Goal: Transaction & Acquisition: Purchase product/service

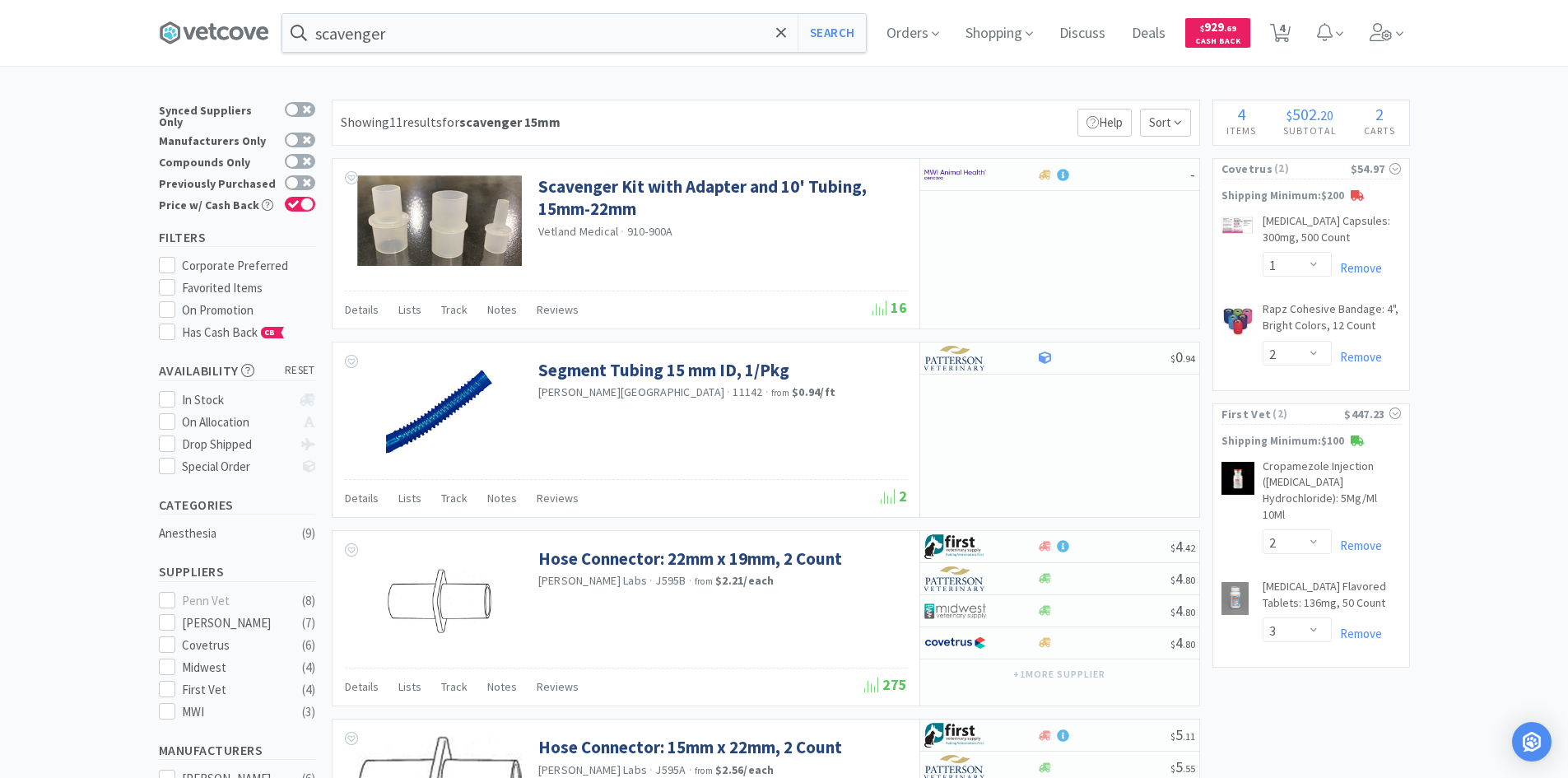
select select "1"
select select "2"
select select "3"
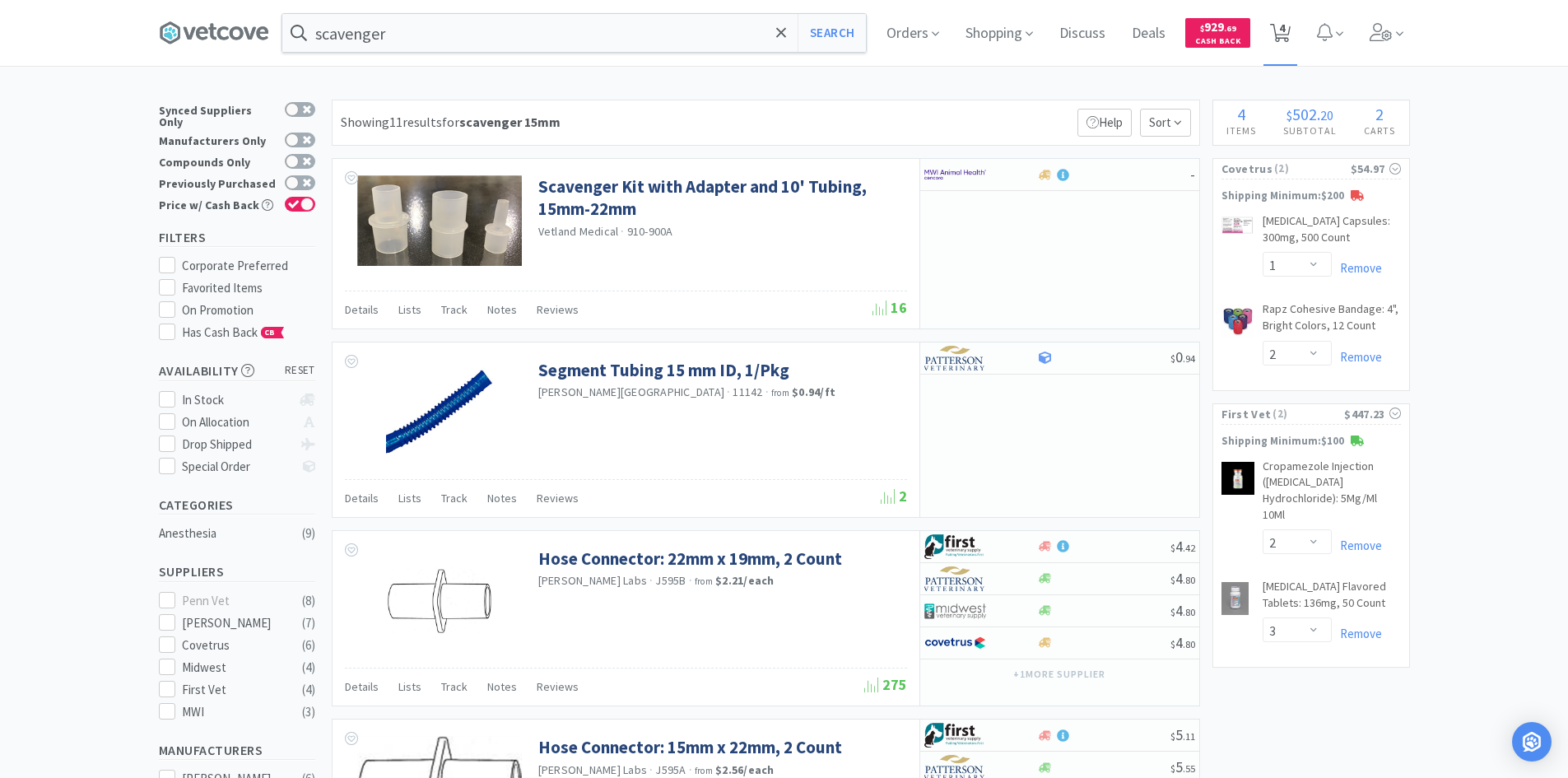
click at [1291, 37] on icon at bounding box center [1281, 32] width 21 height 18
select select "1"
select select "2"
select select "3"
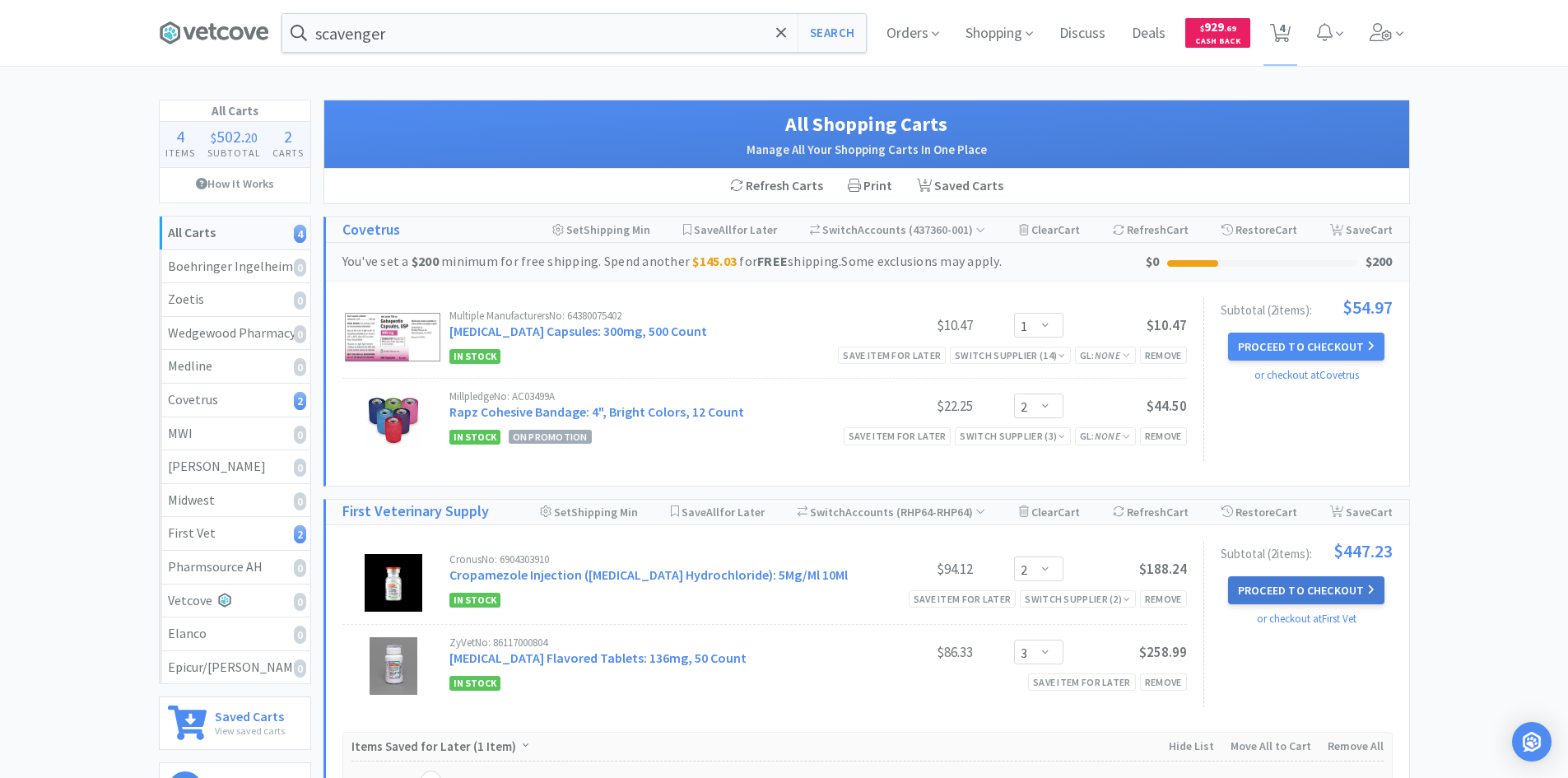
click at [1307, 586] on button "Proceed to Checkout" at bounding box center [1306, 590] width 157 height 28
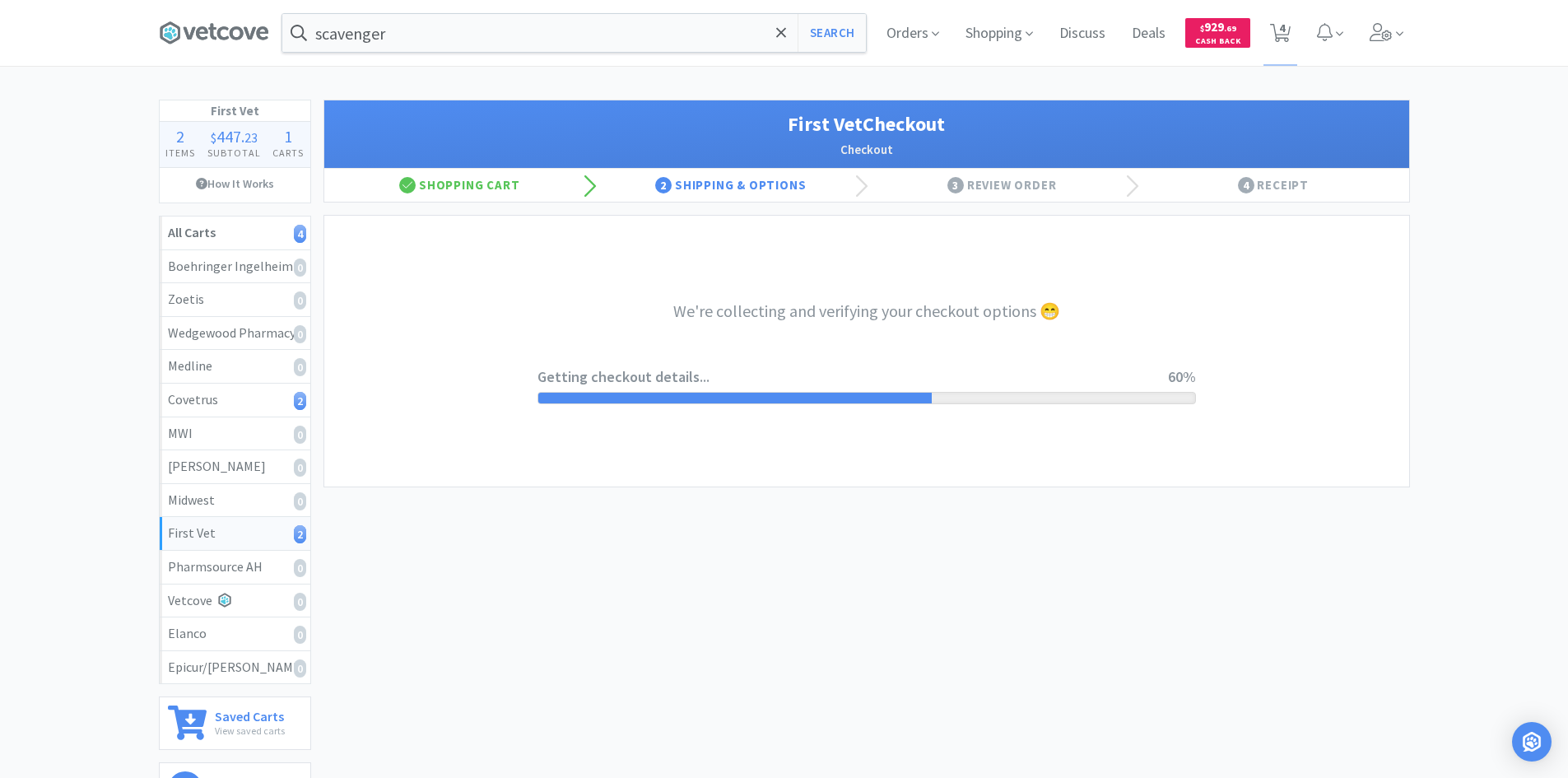
select select "companycredit"
select select "FIS"
select select "1"
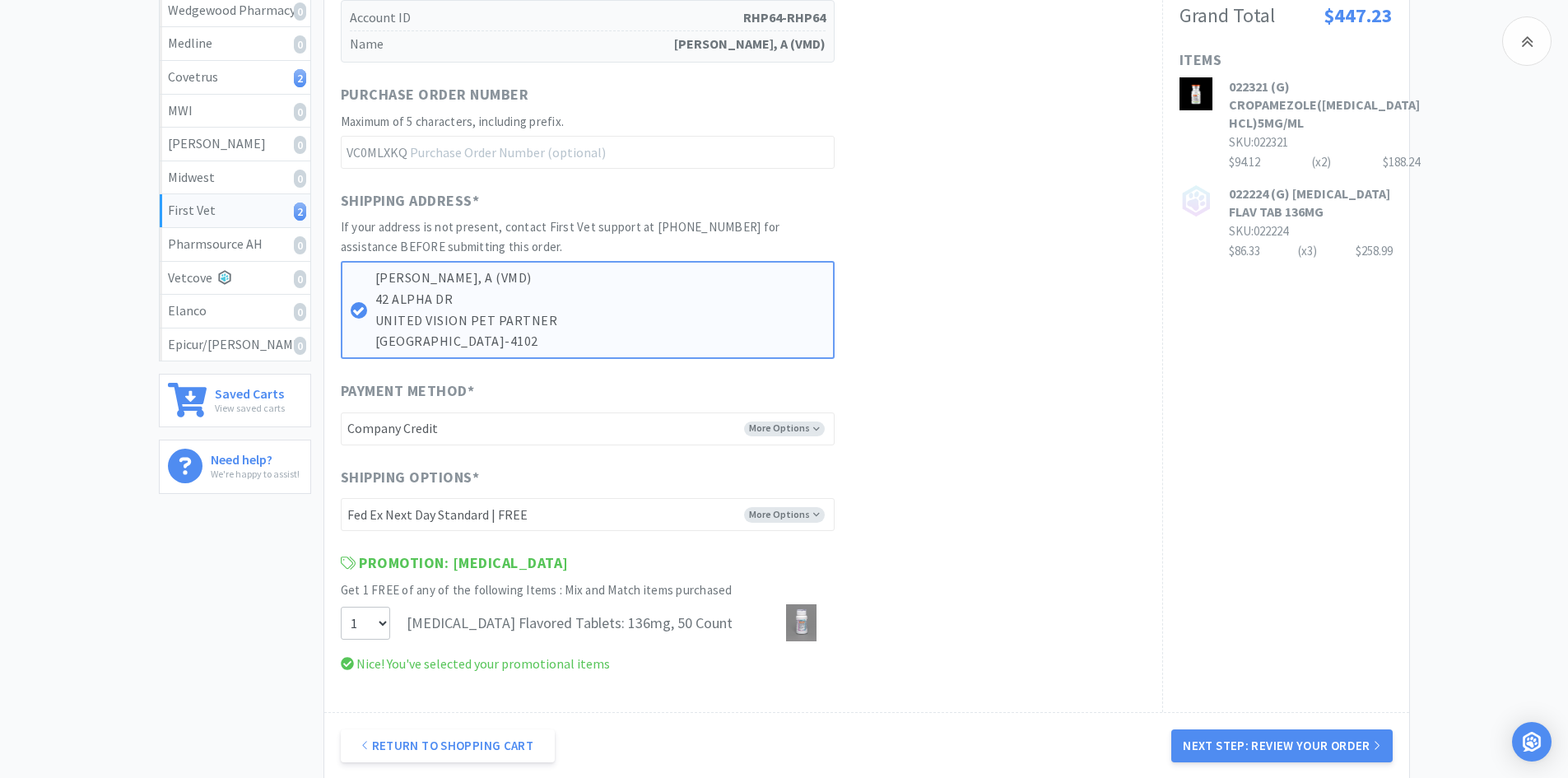
scroll to position [329, 0]
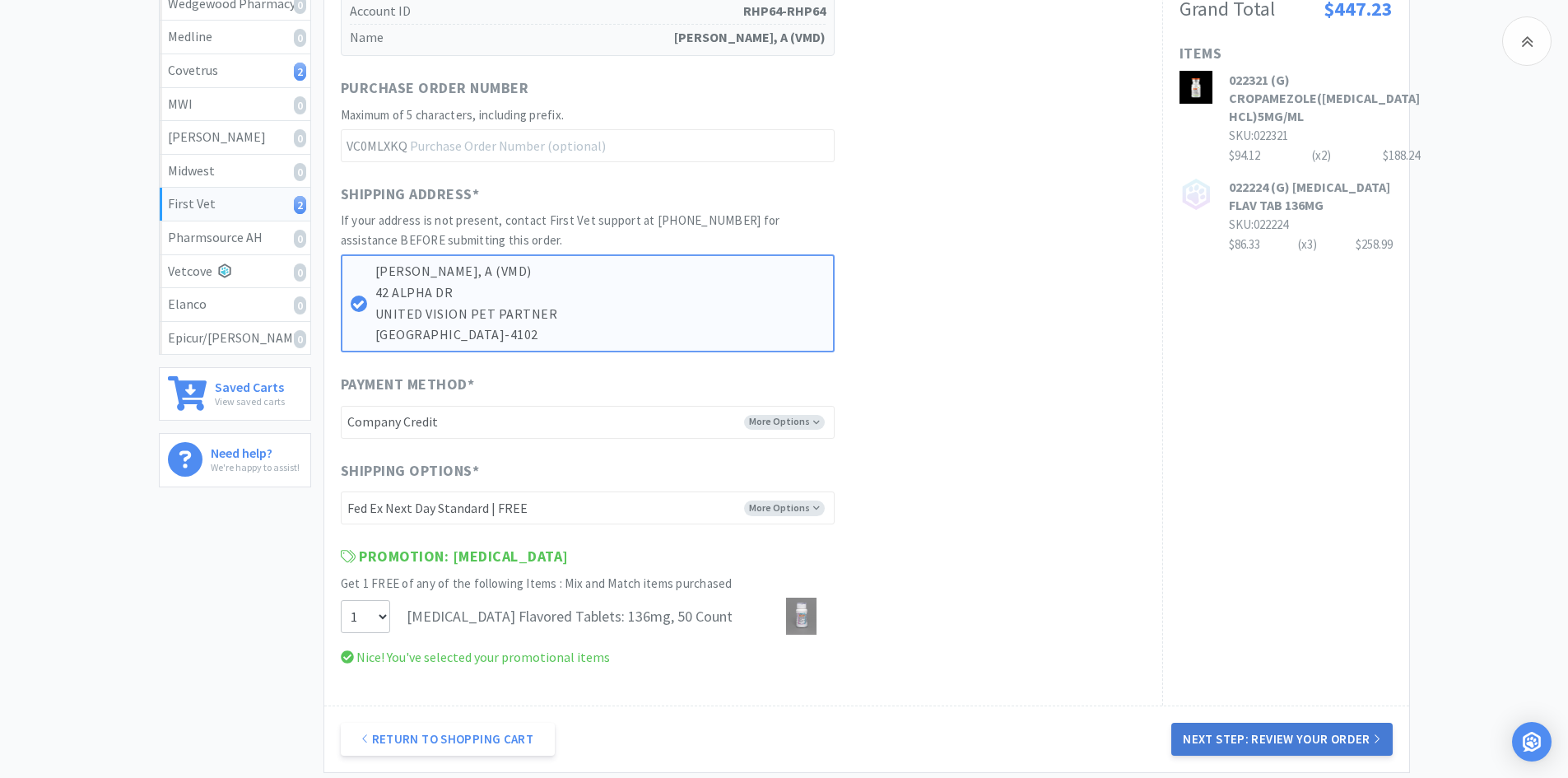
click at [1224, 733] on button "Next Step: Review Your Order" at bounding box center [1282, 739] width 221 height 33
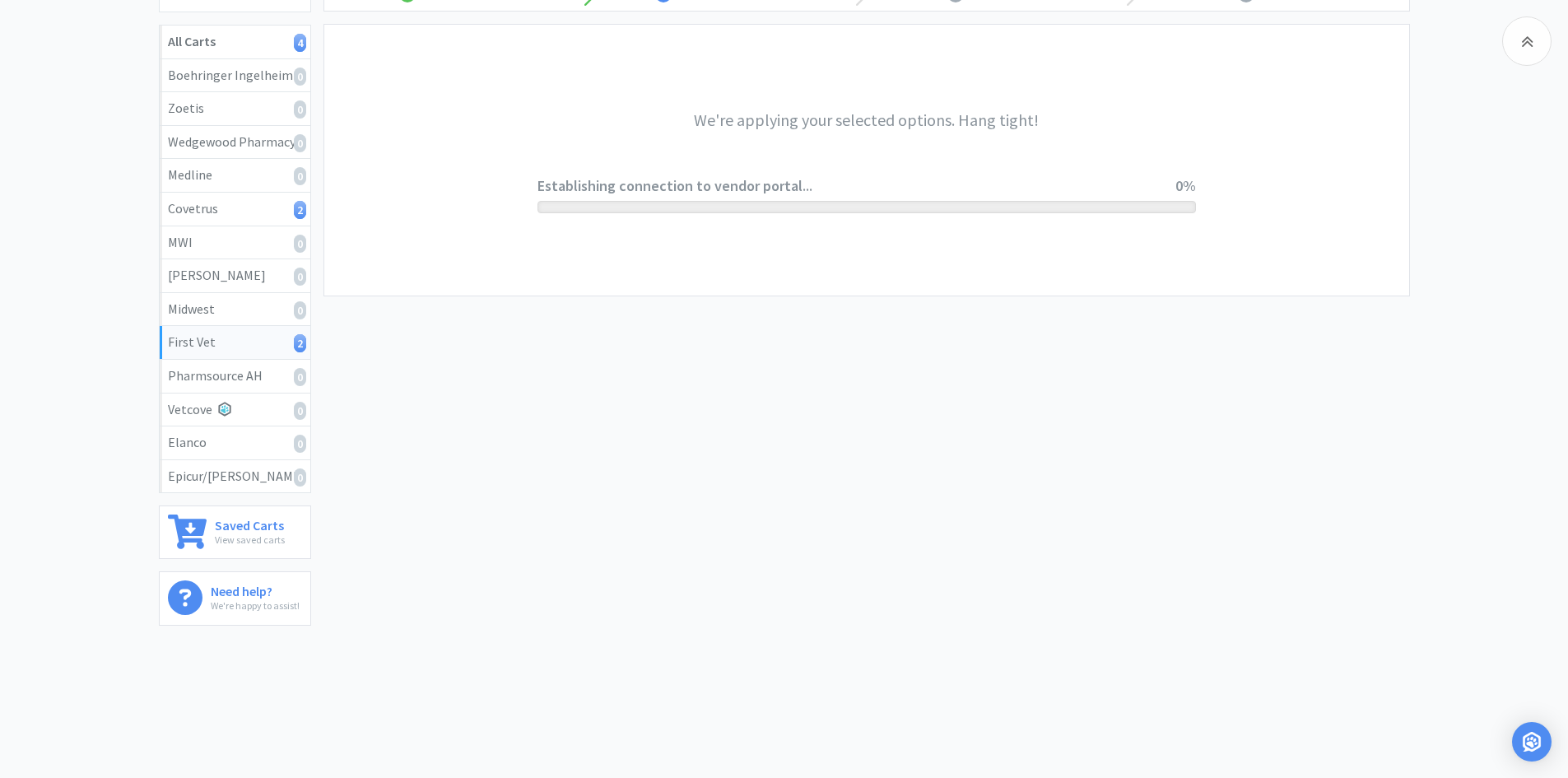
scroll to position [0, 0]
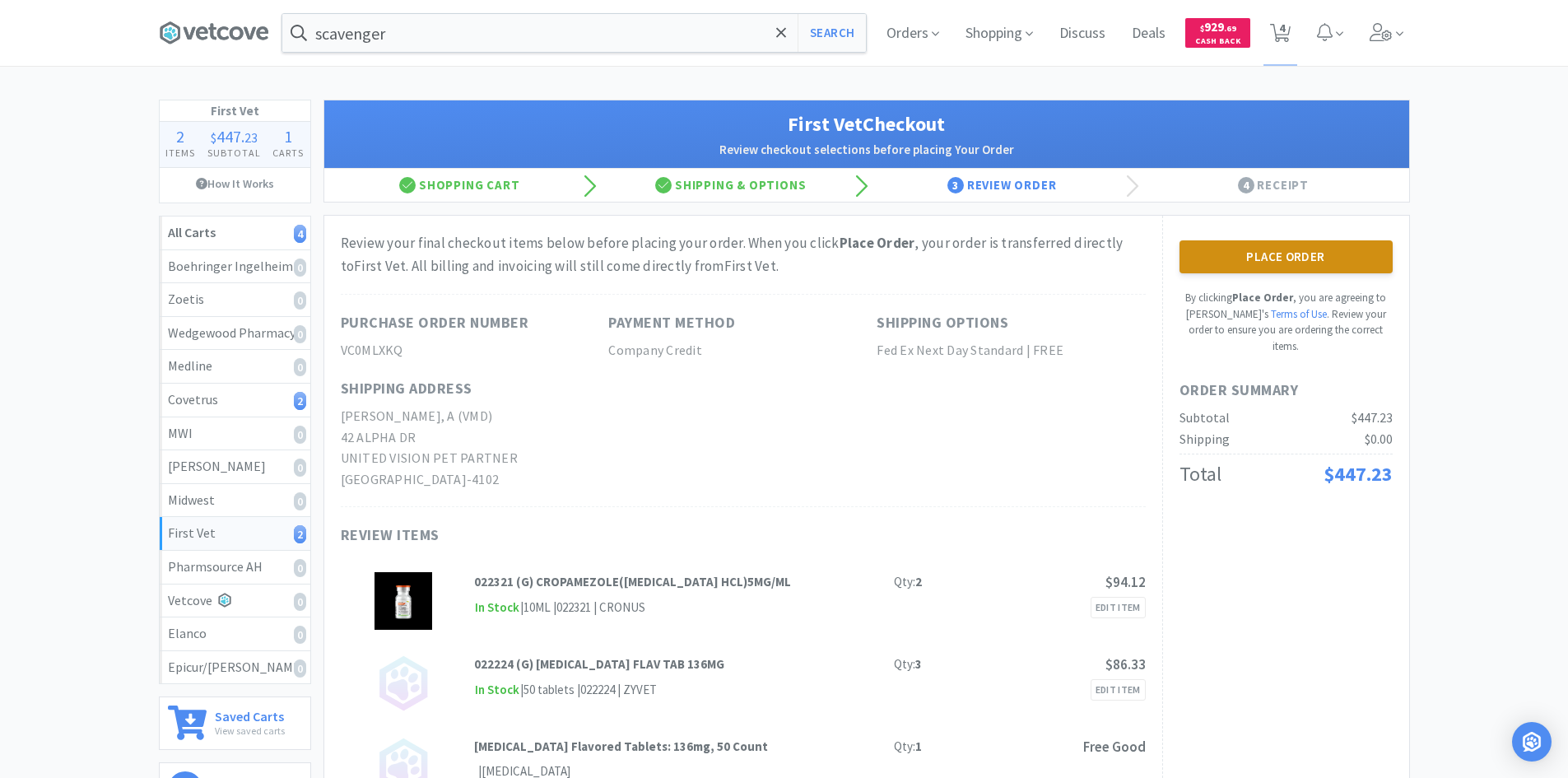
click at [1280, 245] on button "Place Order" at bounding box center [1286, 256] width 213 height 33
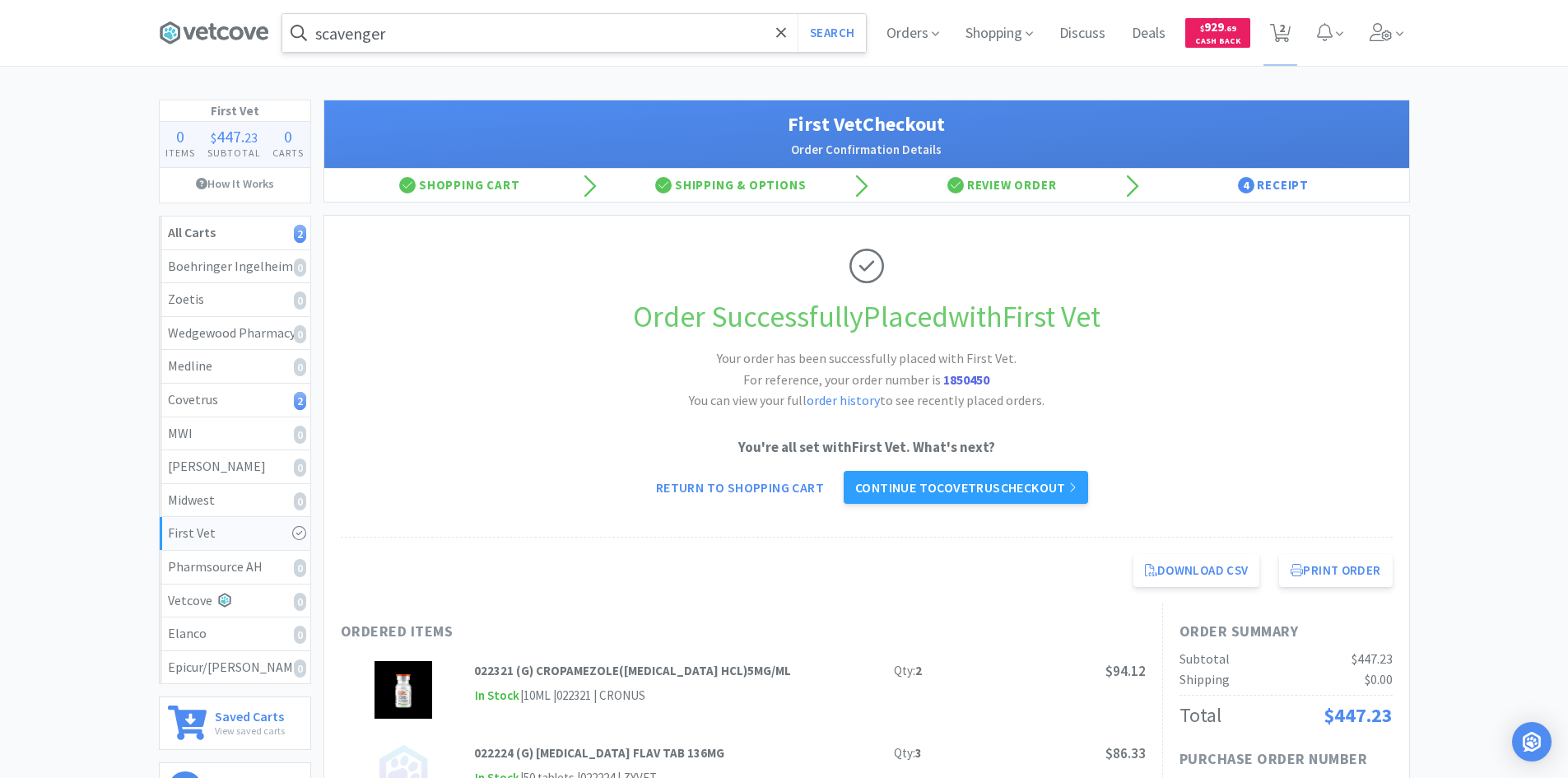
click at [465, 24] on input "scavenger" at bounding box center [574, 33] width 584 height 38
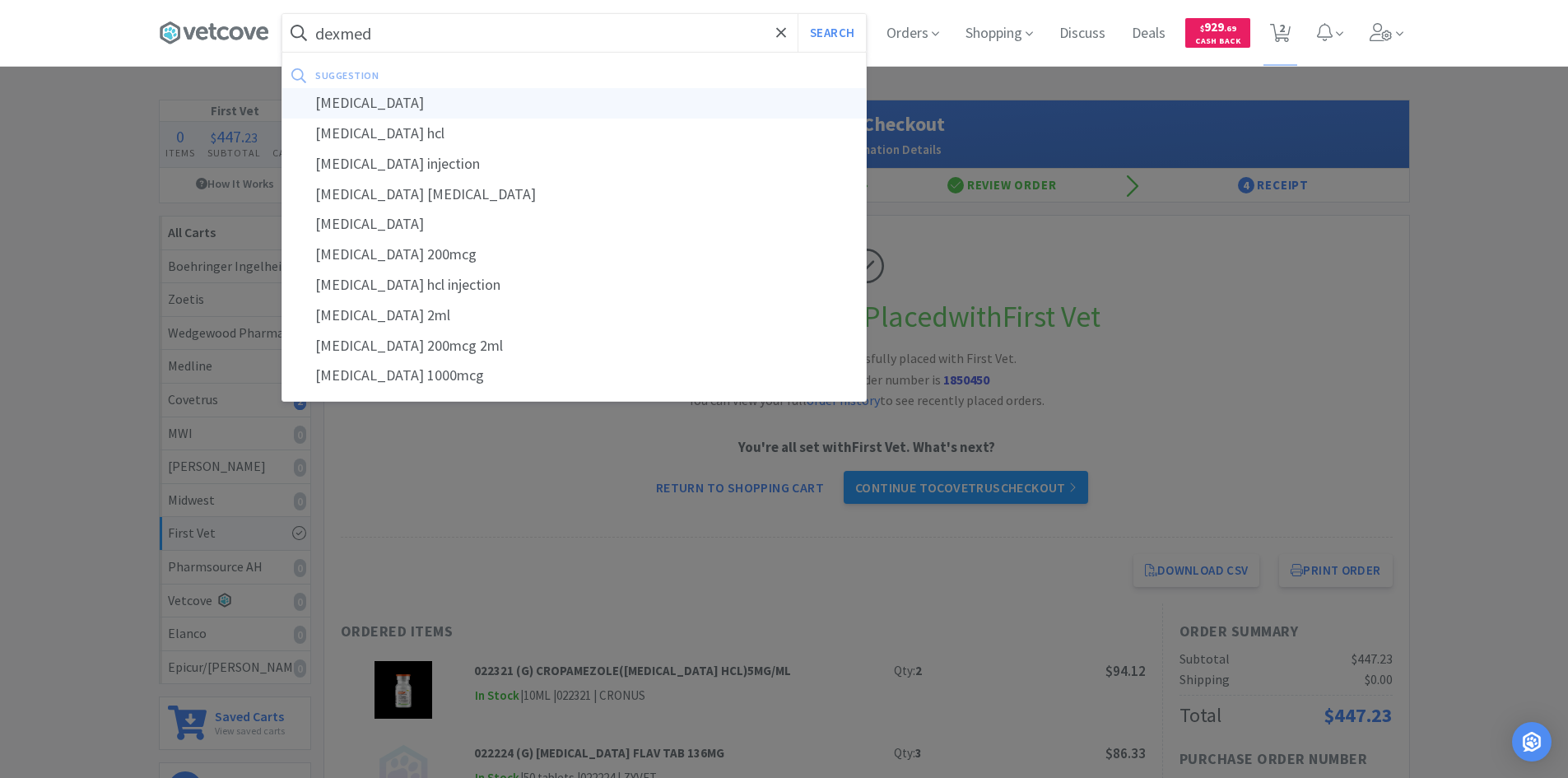
type input "[MEDICAL_DATA]"
select select "1"
select select "2"
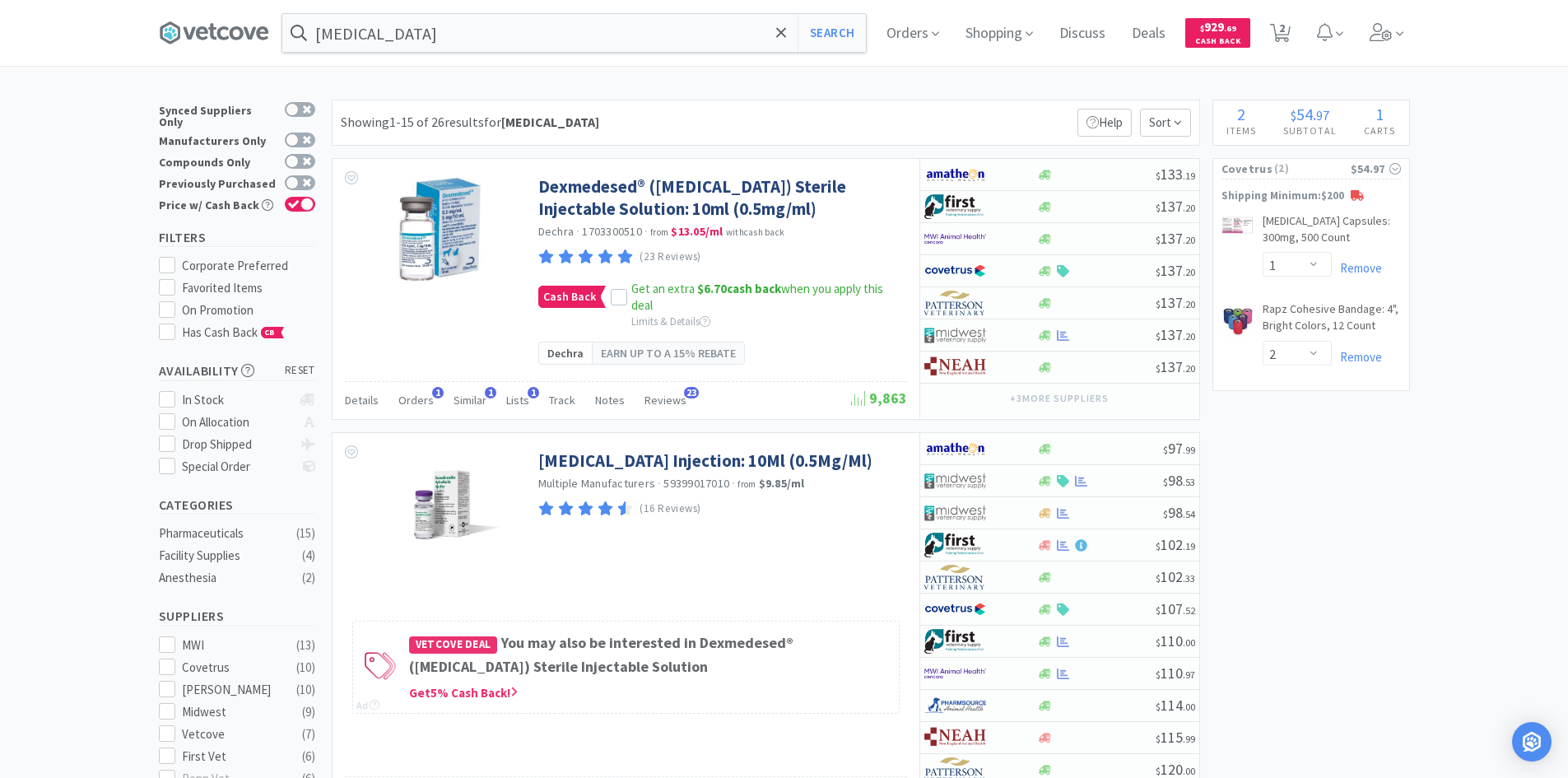
click at [632, 33] on input "[MEDICAL_DATA]" at bounding box center [574, 33] width 584 height 38
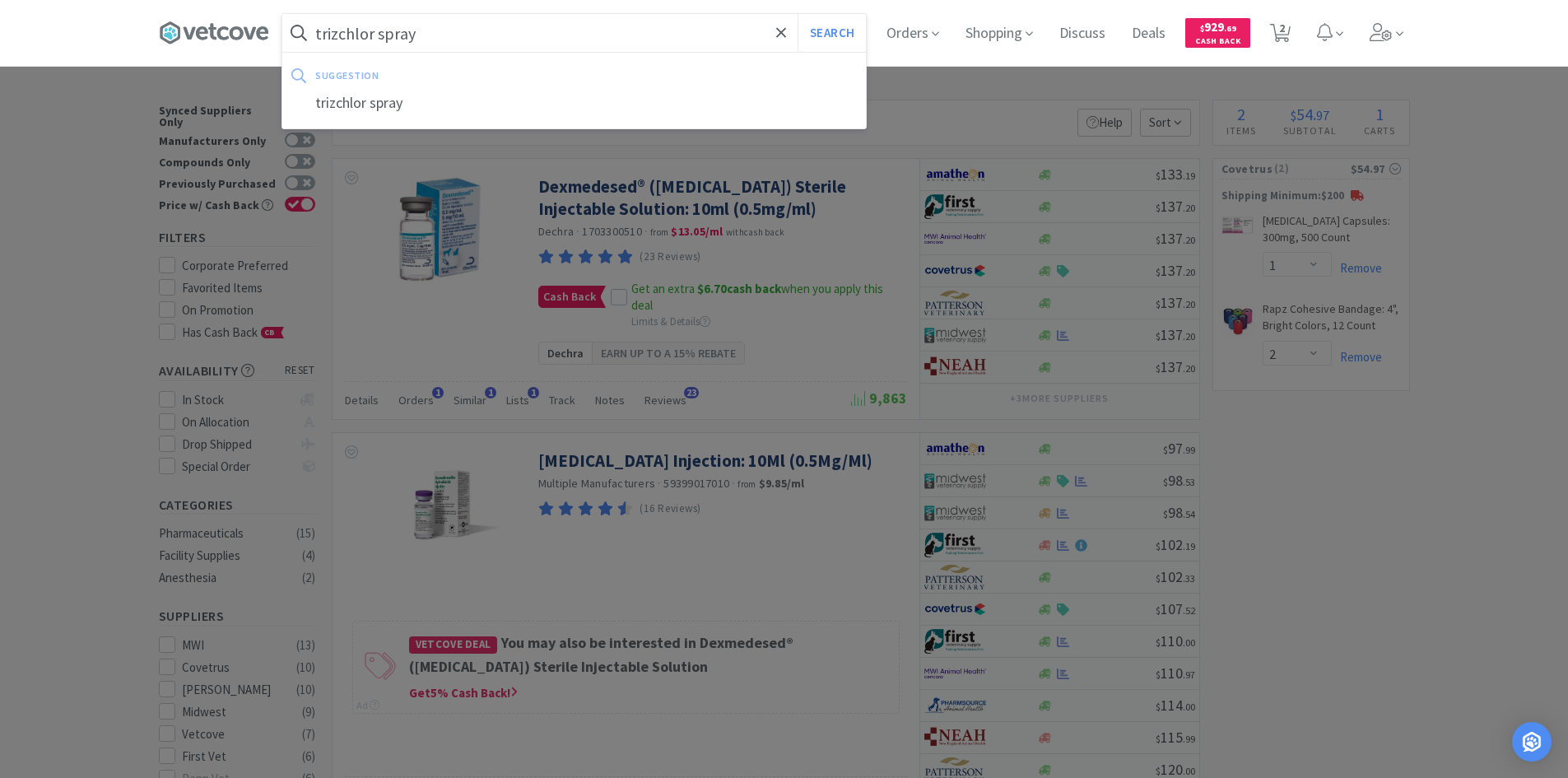
type input "trizchlor spray"
click at [797, 14] on button "Search" at bounding box center [831, 33] width 69 height 38
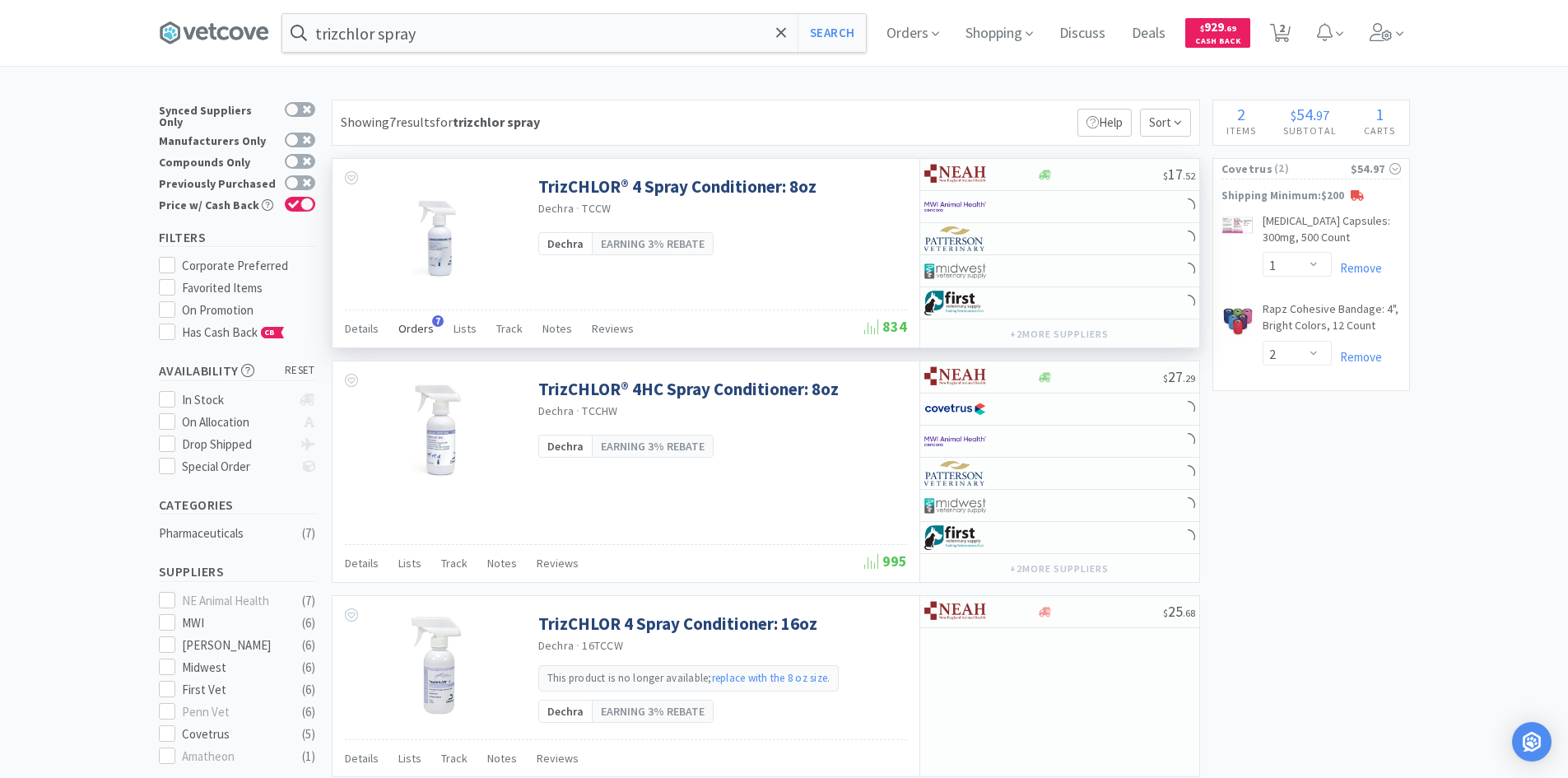
click at [400, 328] on span "Orders" at bounding box center [416, 328] width 36 height 15
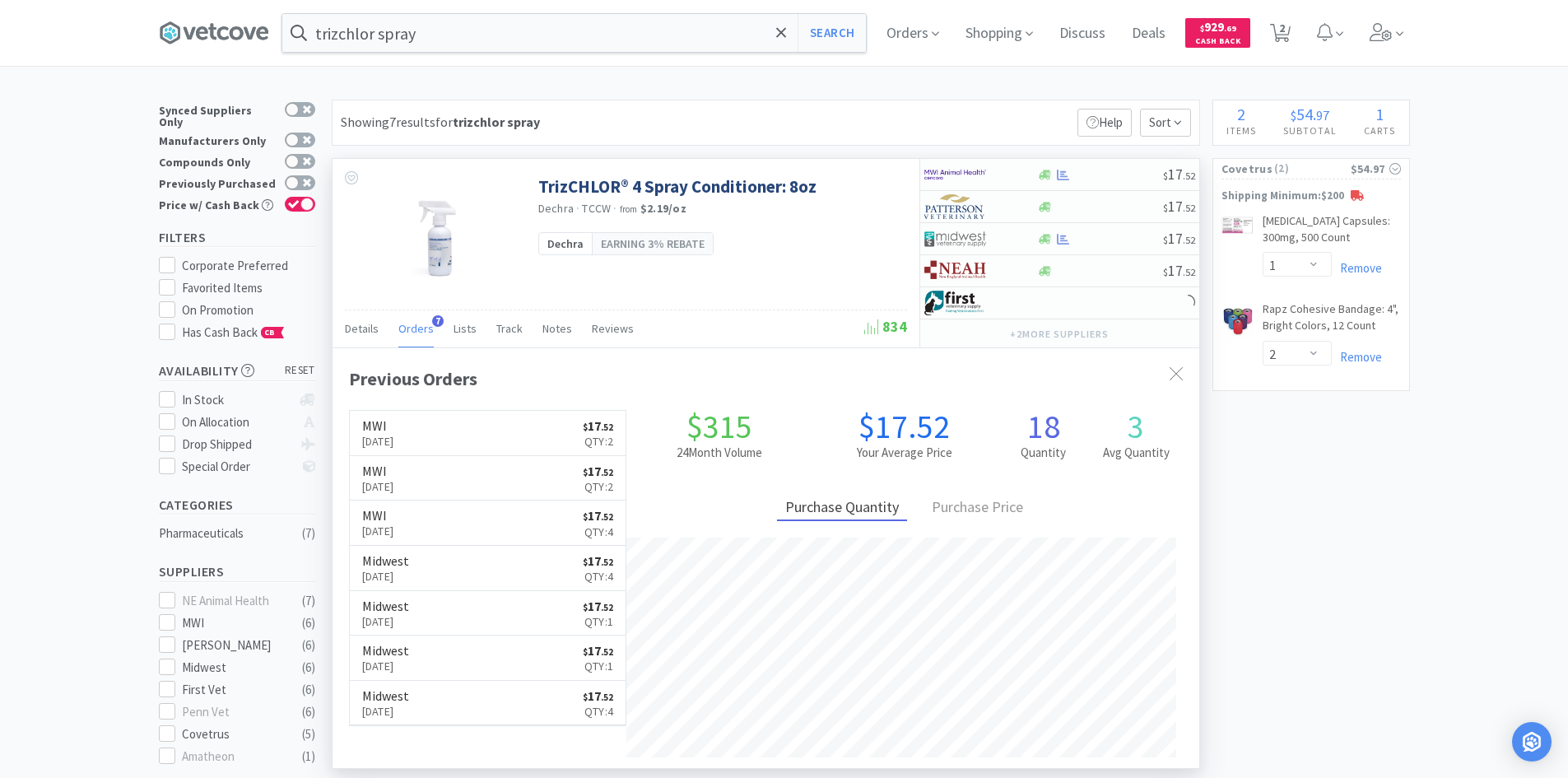
click at [404, 330] on span "Orders" at bounding box center [416, 328] width 36 height 15
